Goal: Task Accomplishment & Management: Manage account settings

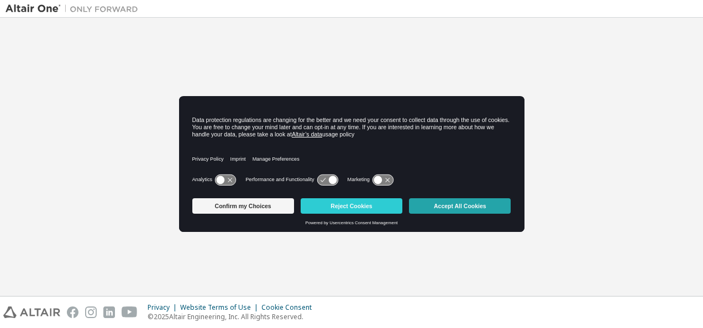
click at [453, 207] on button "Accept All Cookies" at bounding box center [460, 205] width 102 height 15
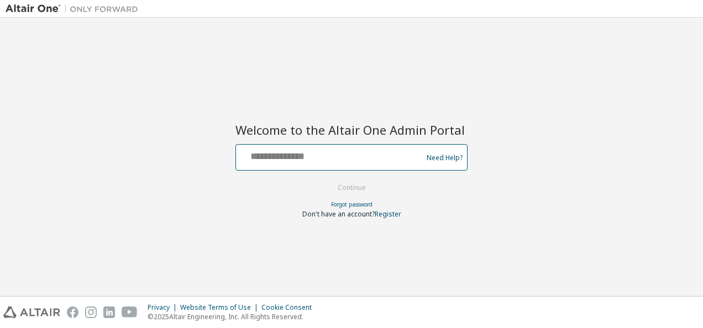
click at [287, 159] on input "text" at bounding box center [330, 155] width 181 height 16
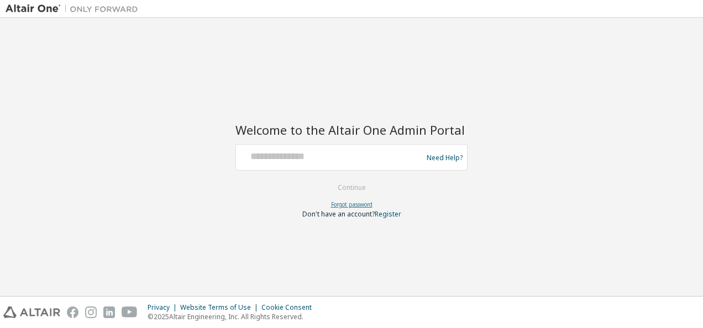
click at [341, 206] on link "Forgot password" at bounding box center [351, 205] width 41 height 8
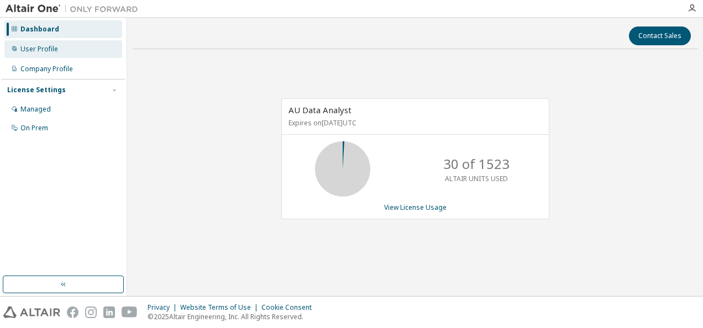
click at [51, 45] on div "User Profile" at bounding box center [39, 49] width 38 height 9
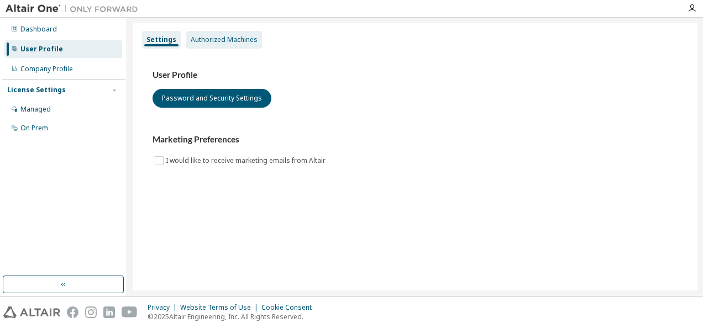
click at [221, 41] on div "Authorized Machines" at bounding box center [224, 39] width 67 height 9
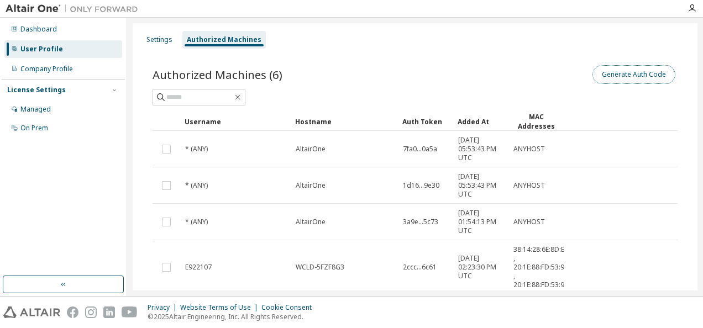
click at [604, 80] on button "Generate Auth Code" at bounding box center [634, 74] width 83 height 19
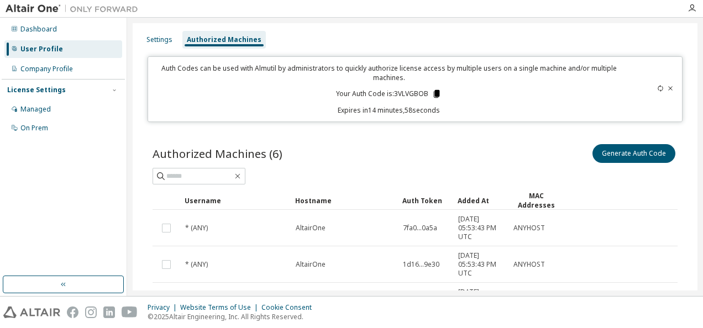
click at [434, 91] on icon at bounding box center [437, 94] width 6 height 8
